Goal: Find specific page/section: Find specific page/section

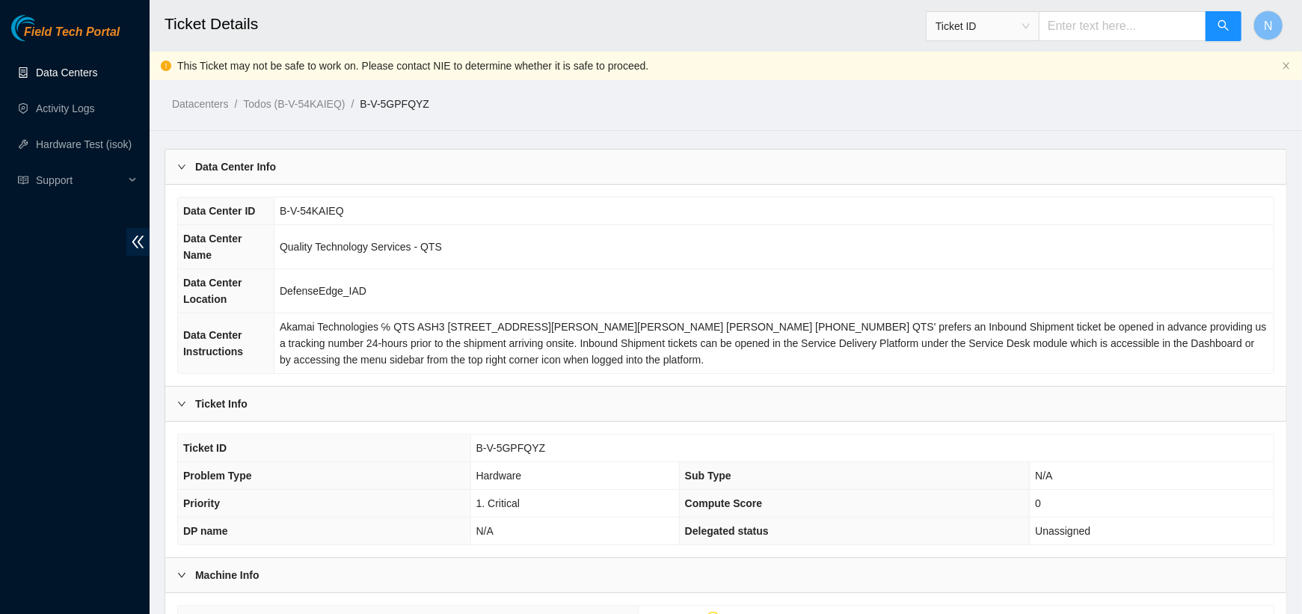
click at [85, 67] on link "Data Centers" at bounding box center [66, 73] width 61 height 12
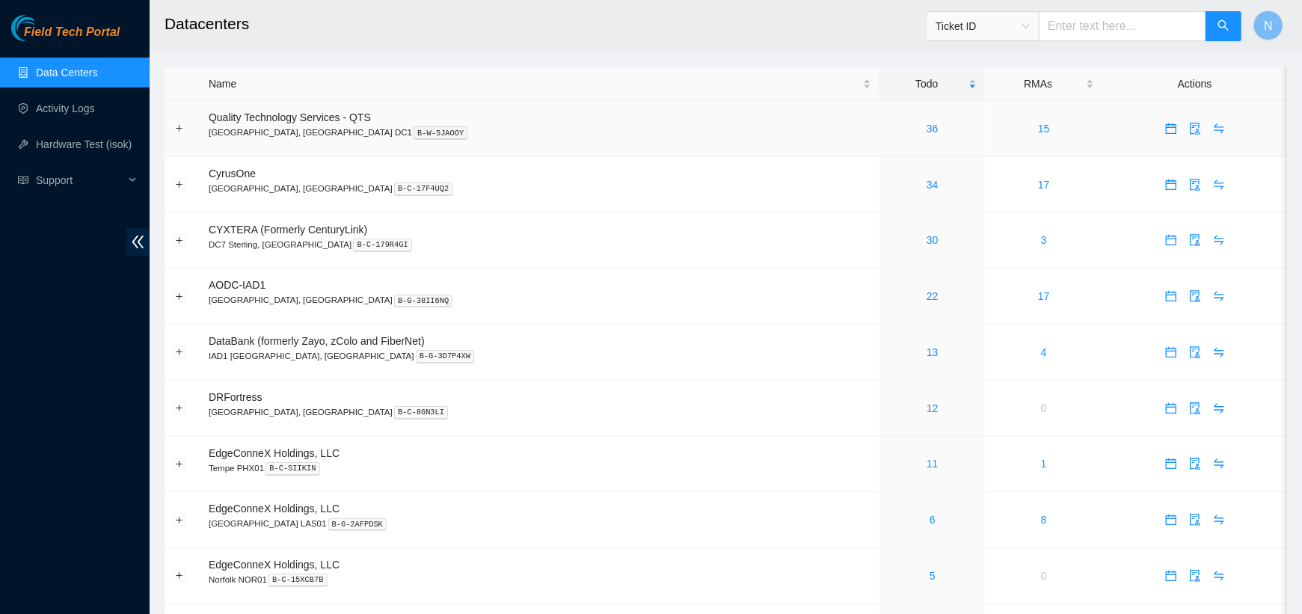
scroll to position [535, 0]
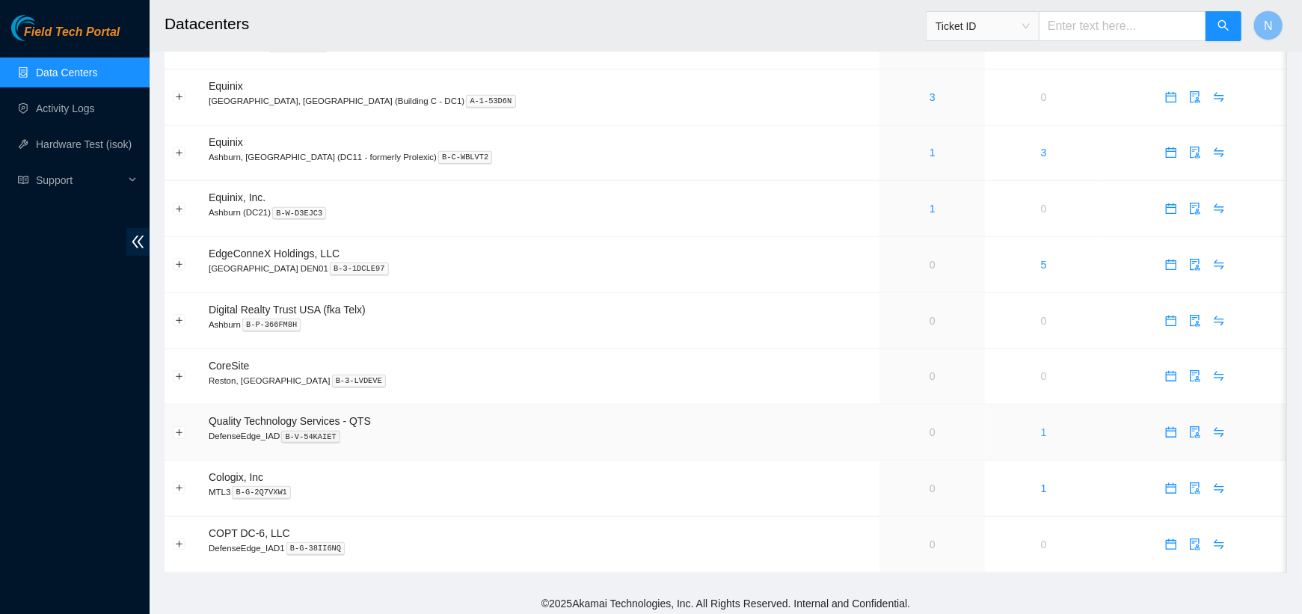
click at [1041, 426] on link "1" at bounding box center [1044, 432] width 6 height 12
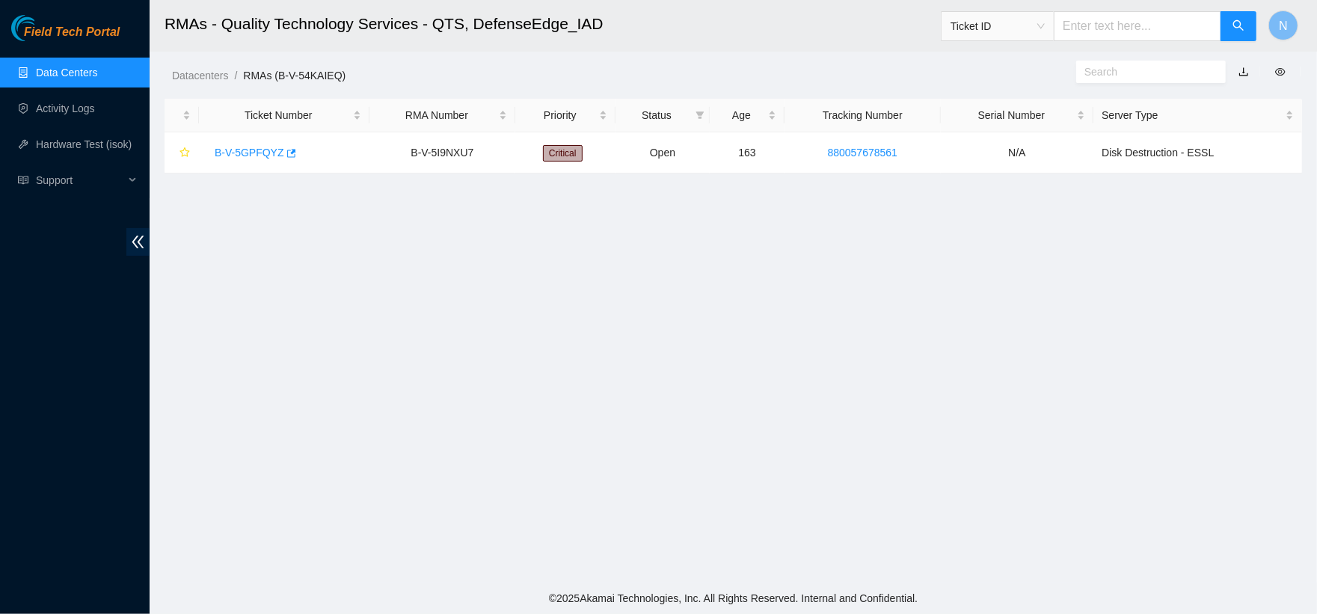
click at [738, 273] on main "RMAs - Quality Technology Services - QTS, DefenseEdge_IAD Ticket ID N Datacente…" at bounding box center [734, 291] width 1168 height 583
drag, startPoint x: 201, startPoint y: 151, endPoint x: 288, endPoint y: 156, distance: 86.9
click at [288, 156] on td "B-V-5GPFQYZ" at bounding box center [284, 152] width 171 height 41
copy div "B-V-5GPFQYZ"
drag, startPoint x: 482, startPoint y: 159, endPoint x: 399, endPoint y: 157, distance: 82.3
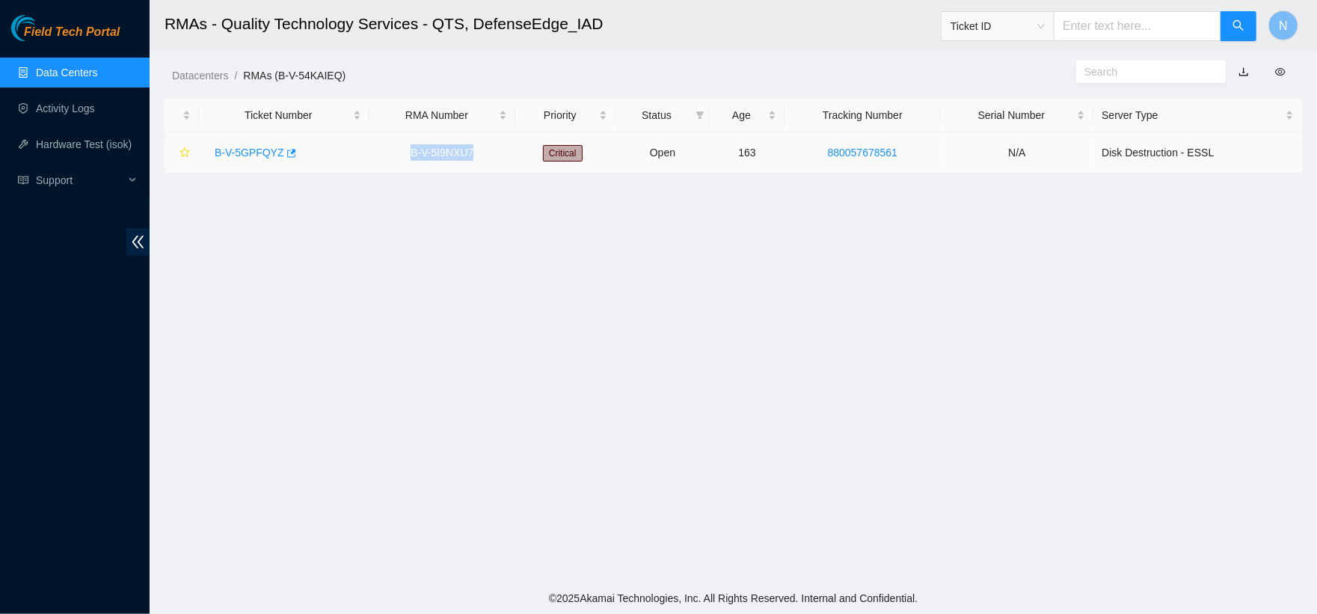
click at [399, 156] on td "B-V-5I9NXU7" at bounding box center [443, 152] width 147 height 41
copy td "B-V-5I9NXU7"
